Goal: Information Seeking & Learning: Learn about a topic

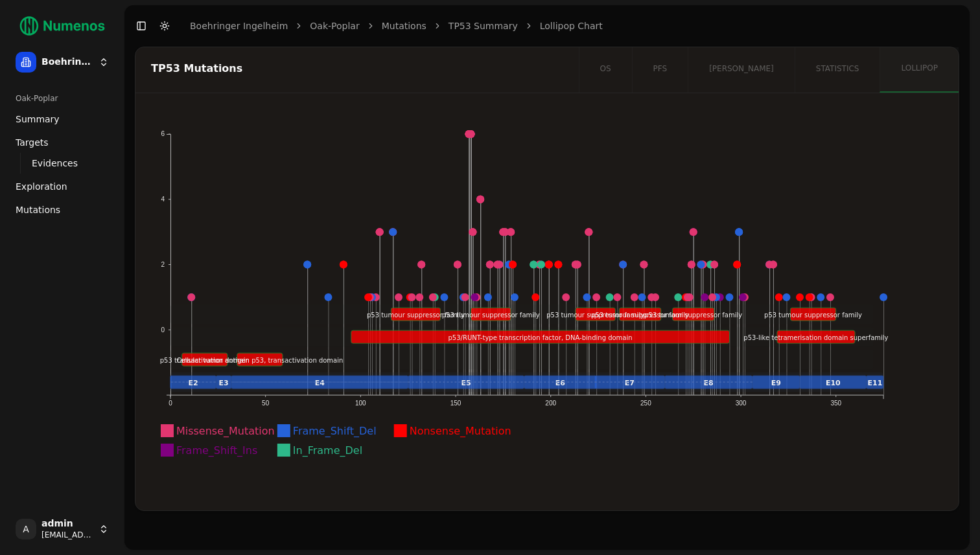
click at [30, 204] on span "Mutations" at bounding box center [38, 210] width 45 height 13
click at [34, 194] on link "Exploration" at bounding box center [62, 186] width 104 height 21
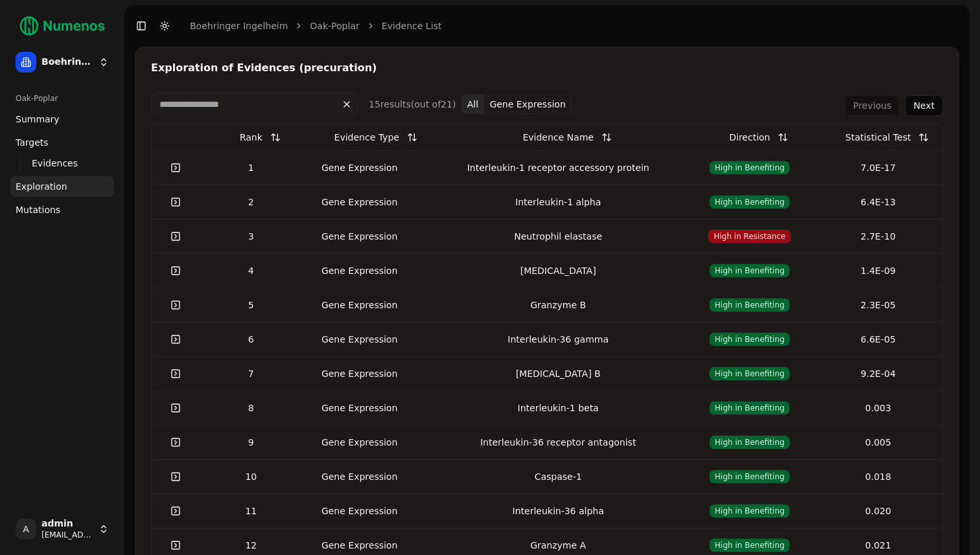
click at [351, 171] on div "Gene Expression" at bounding box center [360, 167] width 104 height 13
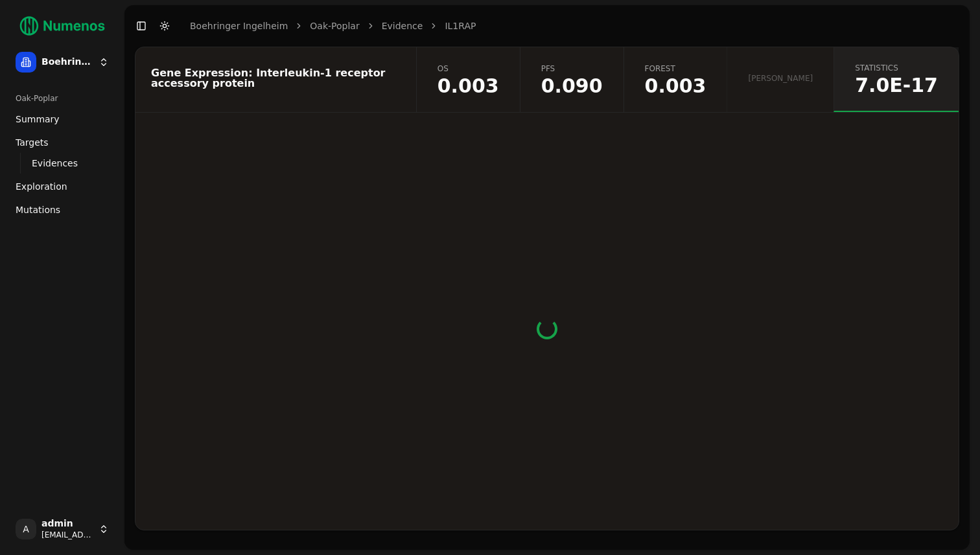
click at [499, 83] on span "0.003" at bounding box center [469, 85] width 62 height 19
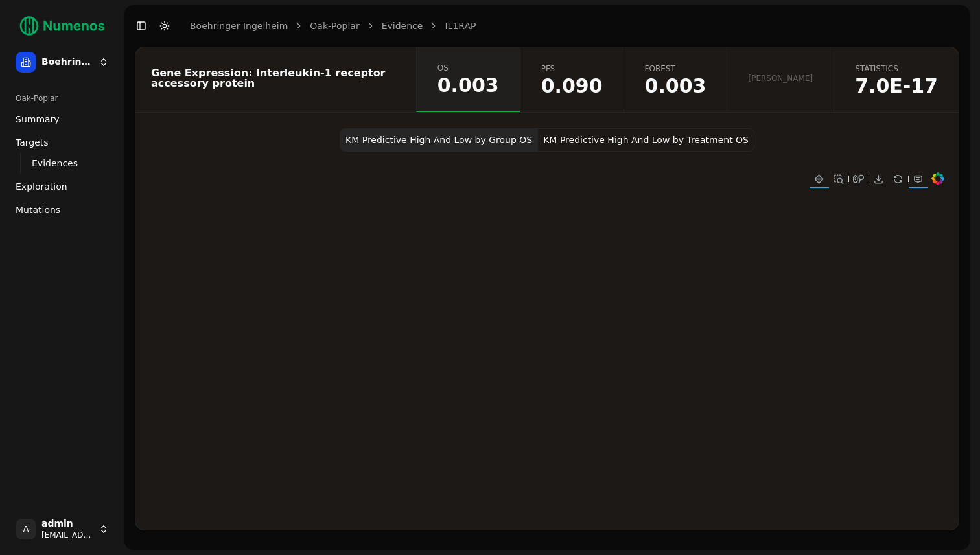
click at [556, 139] on button "KM Predictive High And Low by Treatment OS" at bounding box center [646, 139] width 216 height 23
click at [515, 139] on button "KM Predictive High And Low by Group OS" at bounding box center [439, 139] width 198 height 23
click at [552, 139] on button "KM Predictive High And Low by Treatment OS" at bounding box center [646, 139] width 216 height 23
click at [900, 98] on link "statistics 7.0E-17" at bounding box center [896, 79] width 125 height 65
